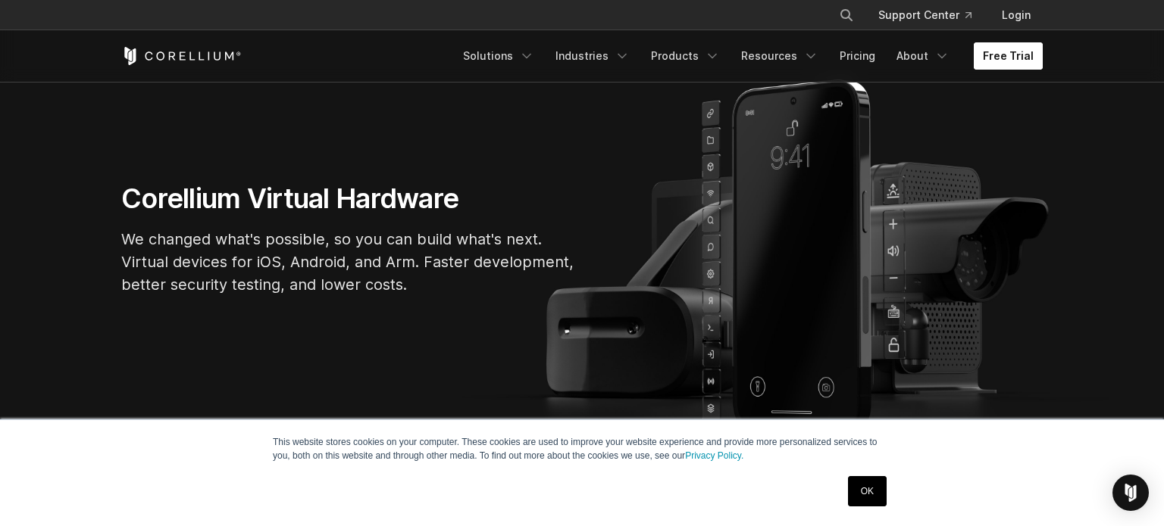
click at [1023, 51] on link "Free Trial" at bounding box center [1007, 55] width 69 height 27
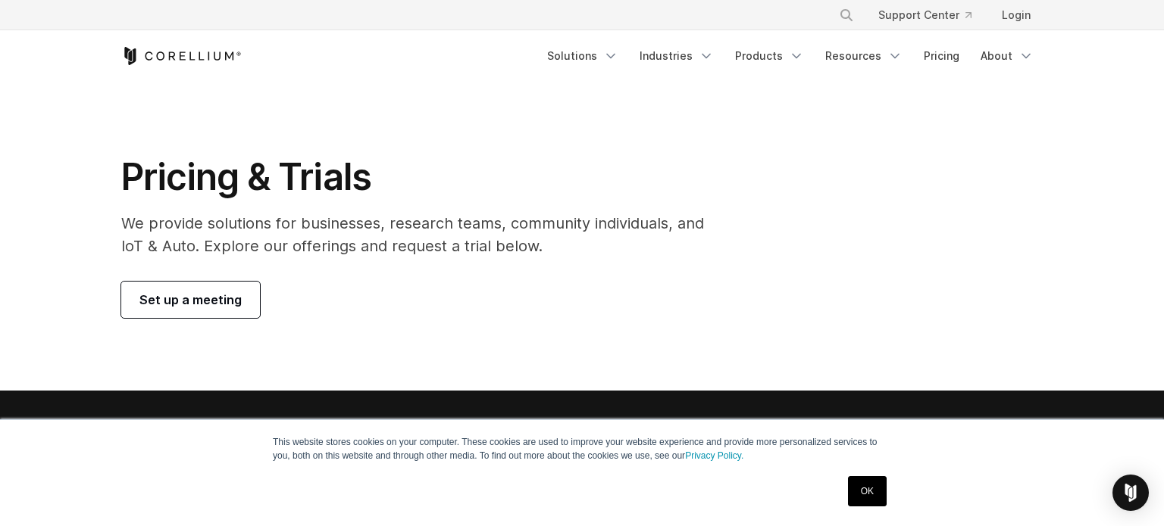
click at [111, 281] on div "Pricing & Trials We provide solutions for businesses, research teams, community…" at bounding box center [423, 237] width 634 height 164
click at [153, 295] on span "Set up a meeting" at bounding box center [190, 300] width 102 height 18
